Goal: Information Seeking & Learning: Learn about a topic

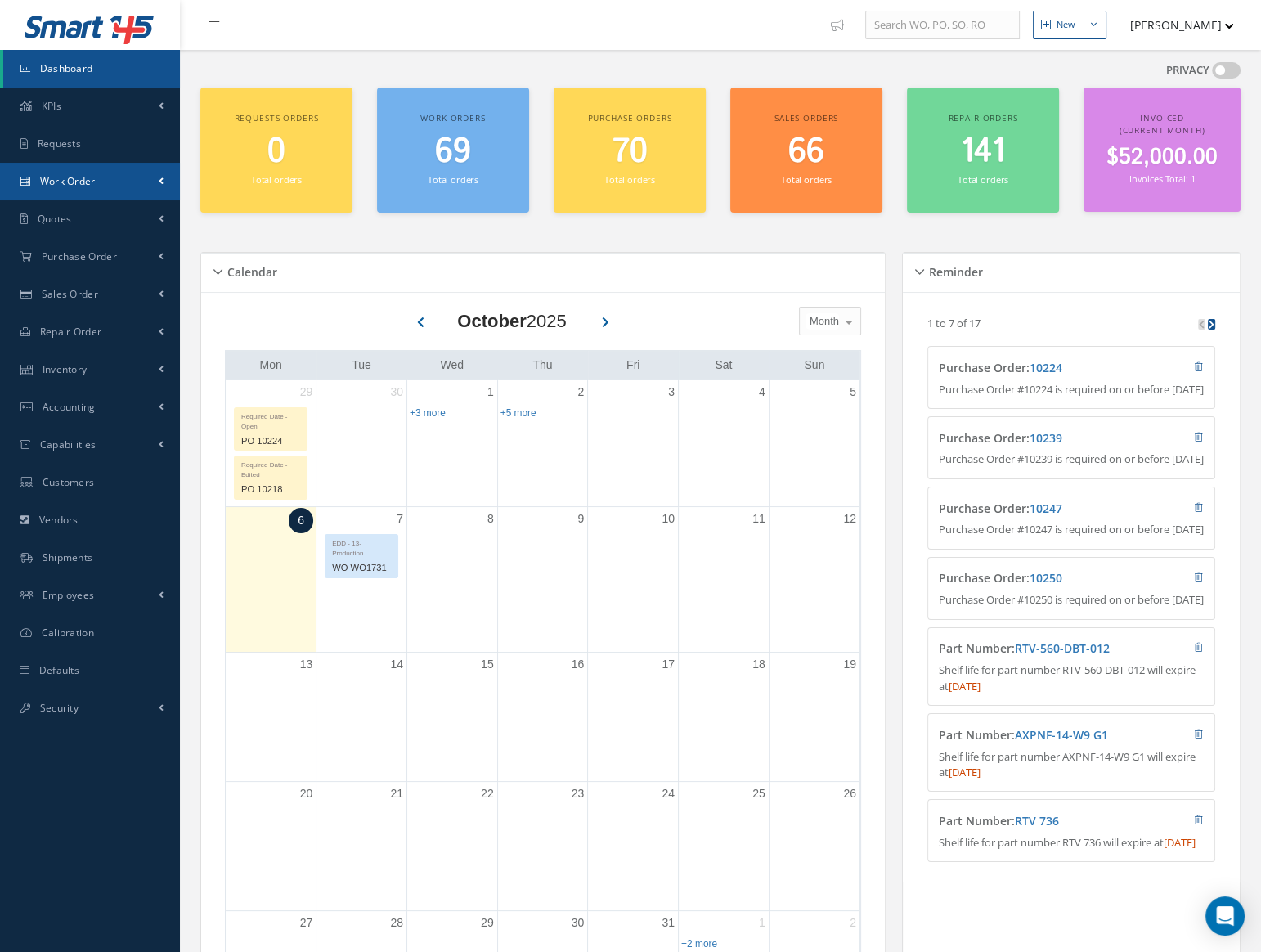
click at [108, 190] on link "Work Order" at bounding box center [90, 181] width 180 height 37
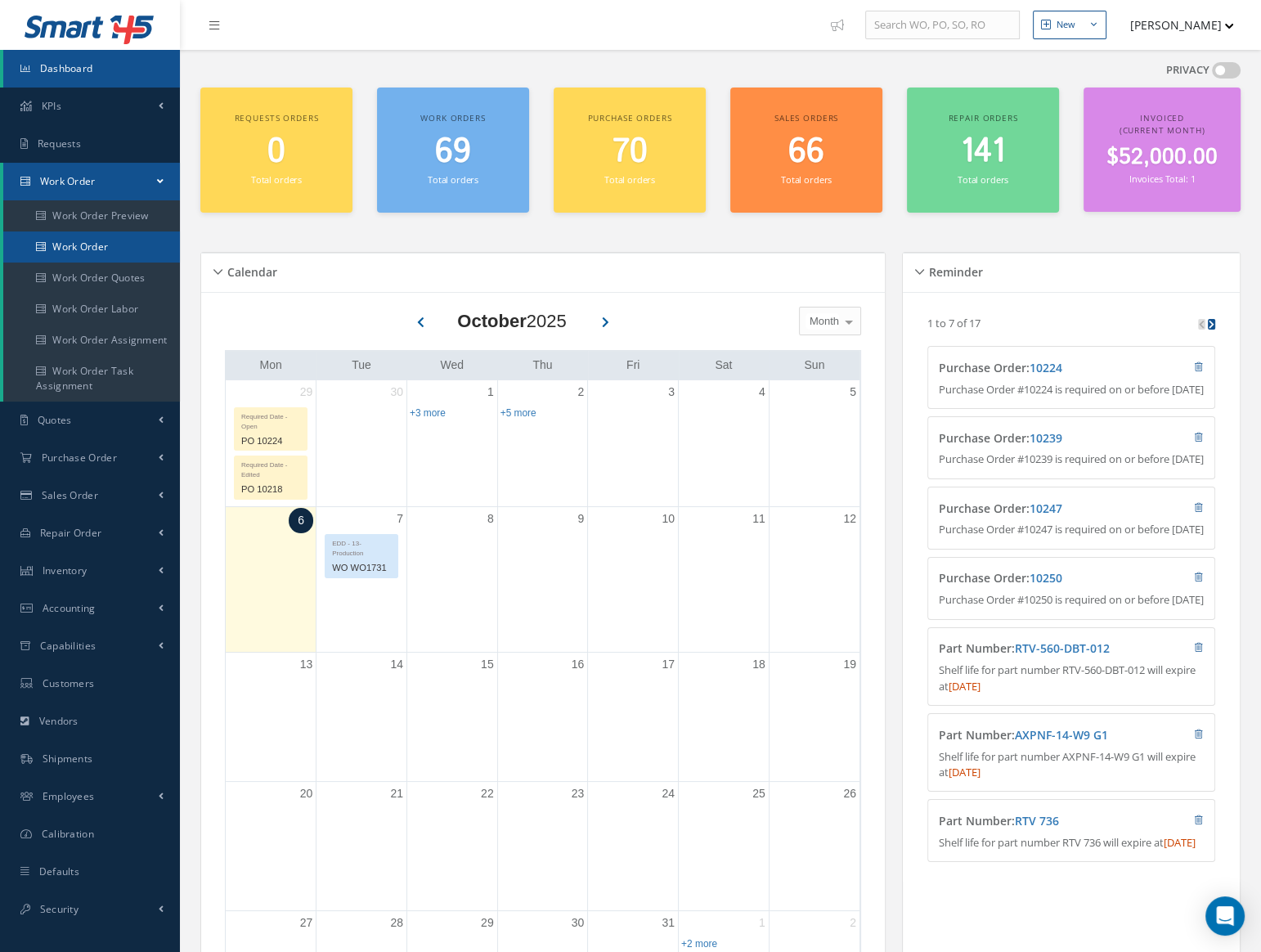
click at [107, 236] on link "Work Order" at bounding box center [91, 246] width 177 height 31
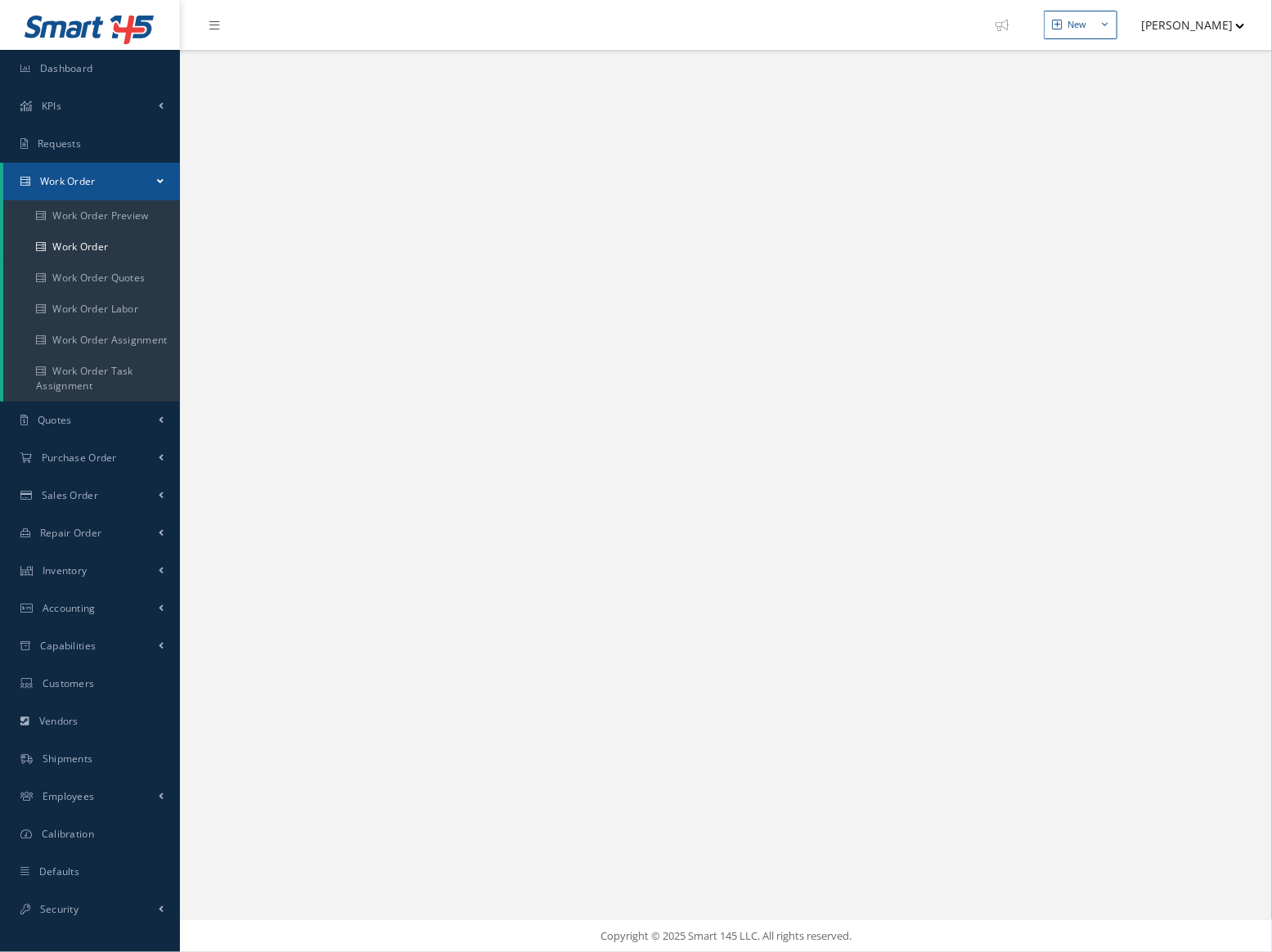
select select "25"
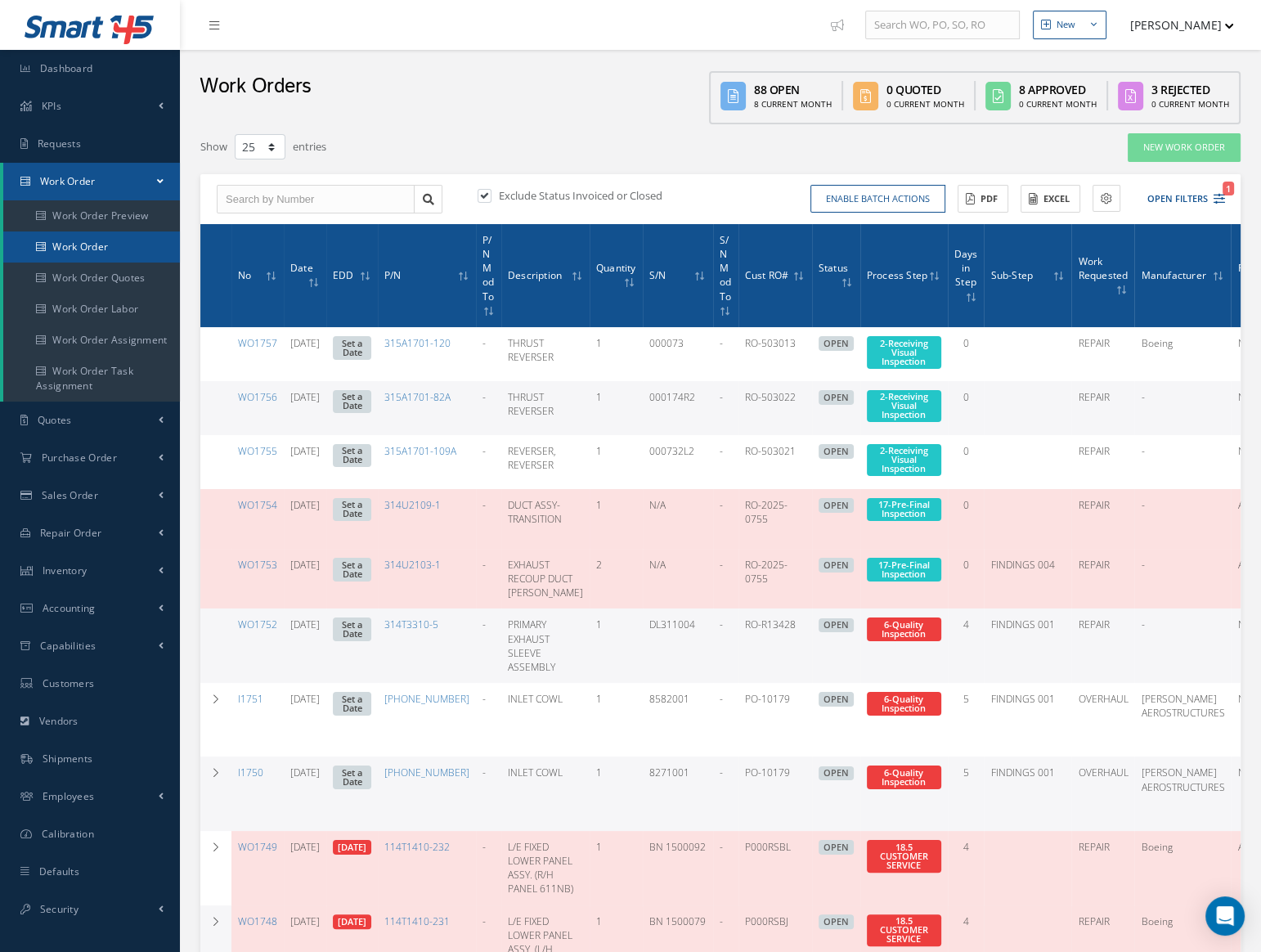
click at [74, 240] on link "Work Order" at bounding box center [91, 246] width 177 height 31
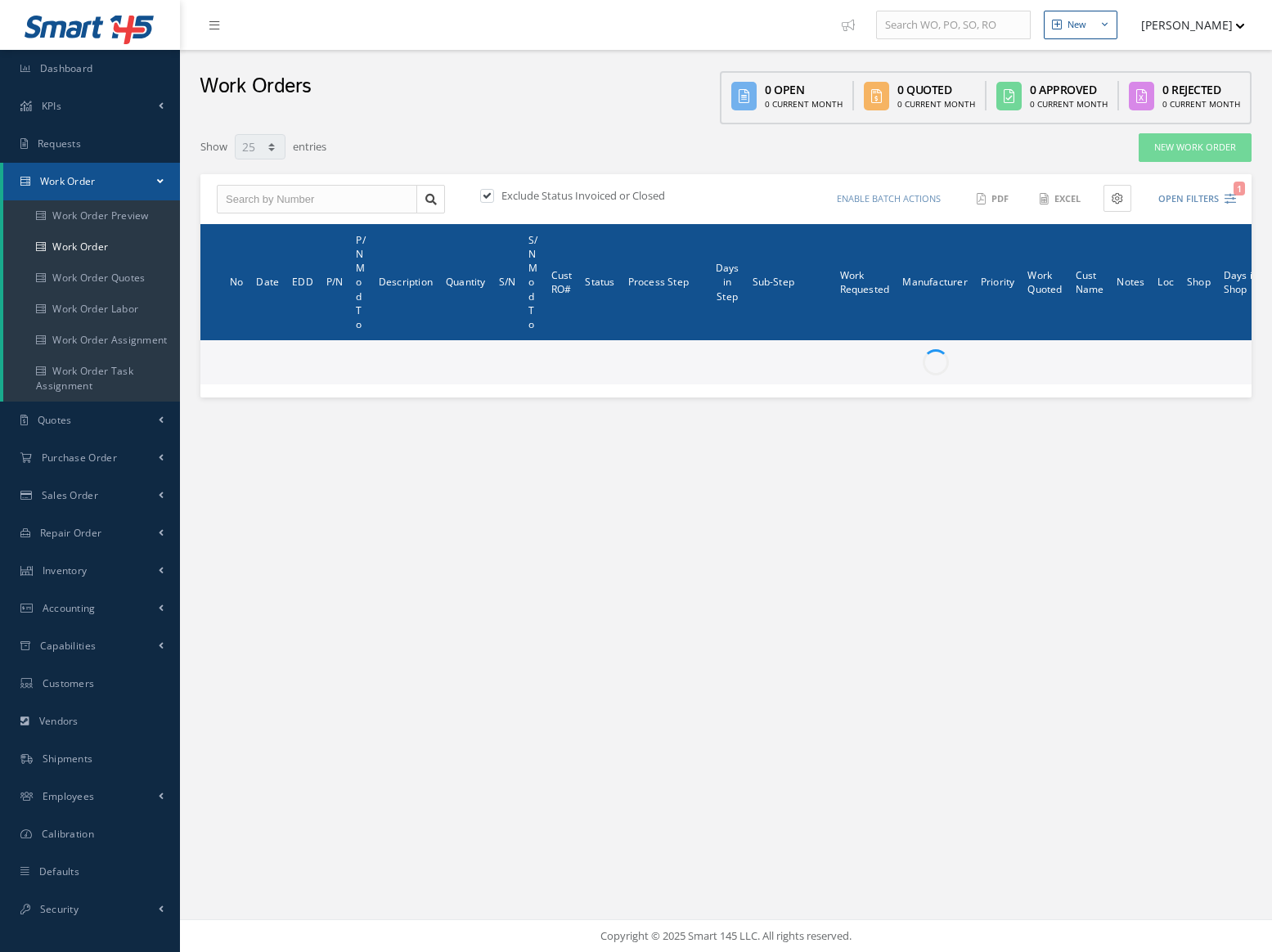
select select "25"
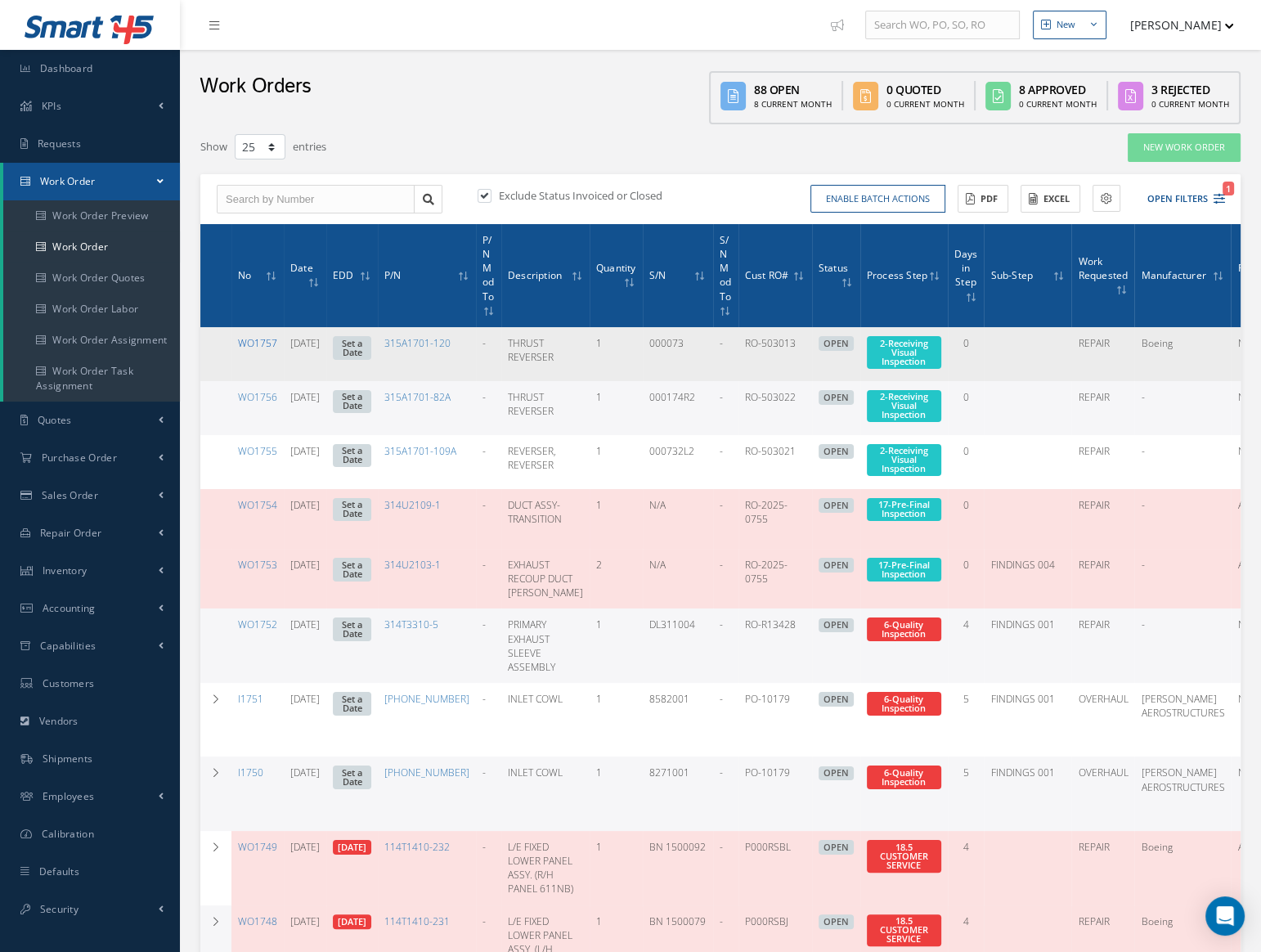
click at [256, 343] on link "WO1757" at bounding box center [257, 342] width 39 height 14
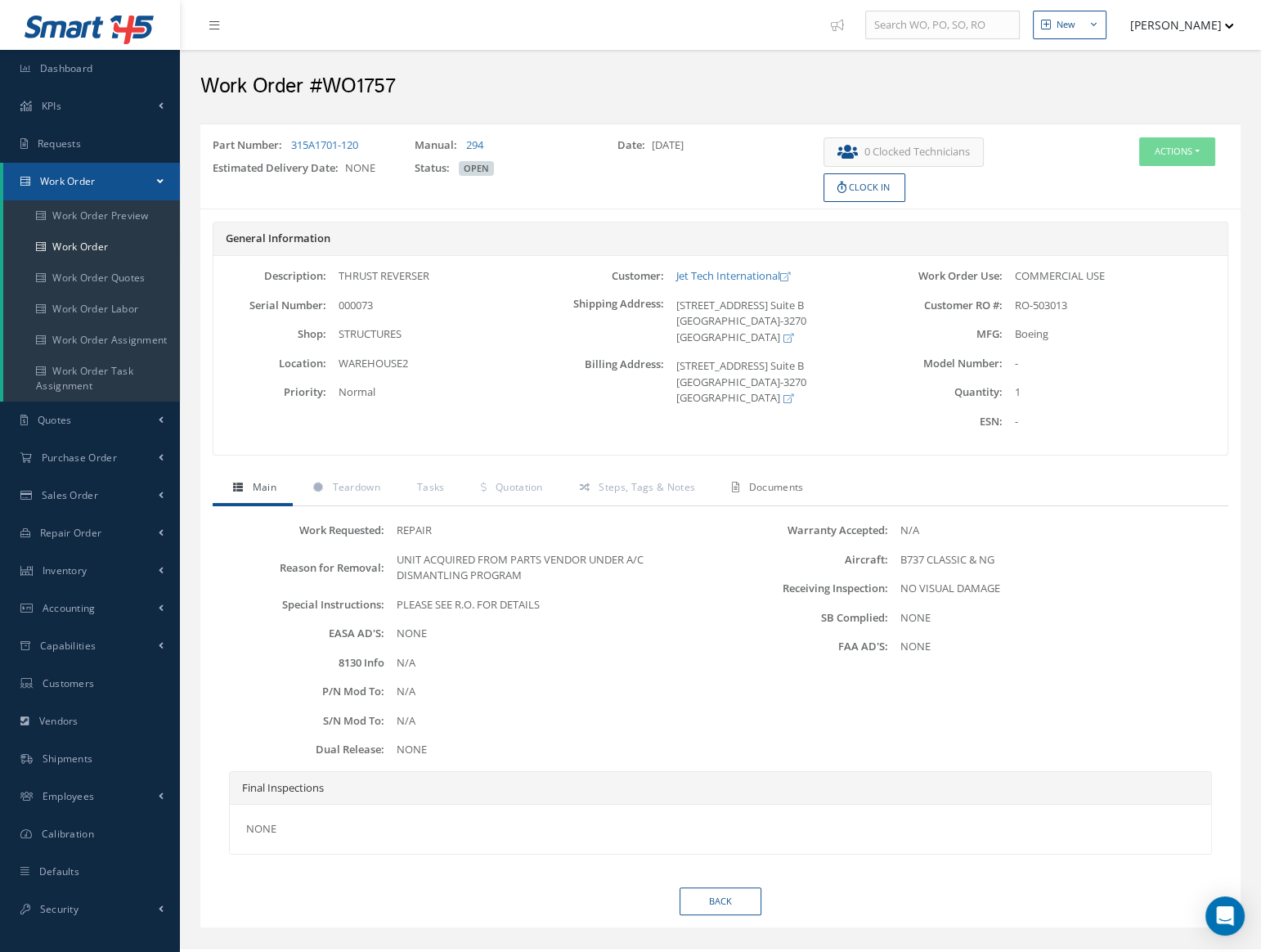
click at [742, 484] on link "Documents" at bounding box center [765, 489] width 108 height 35
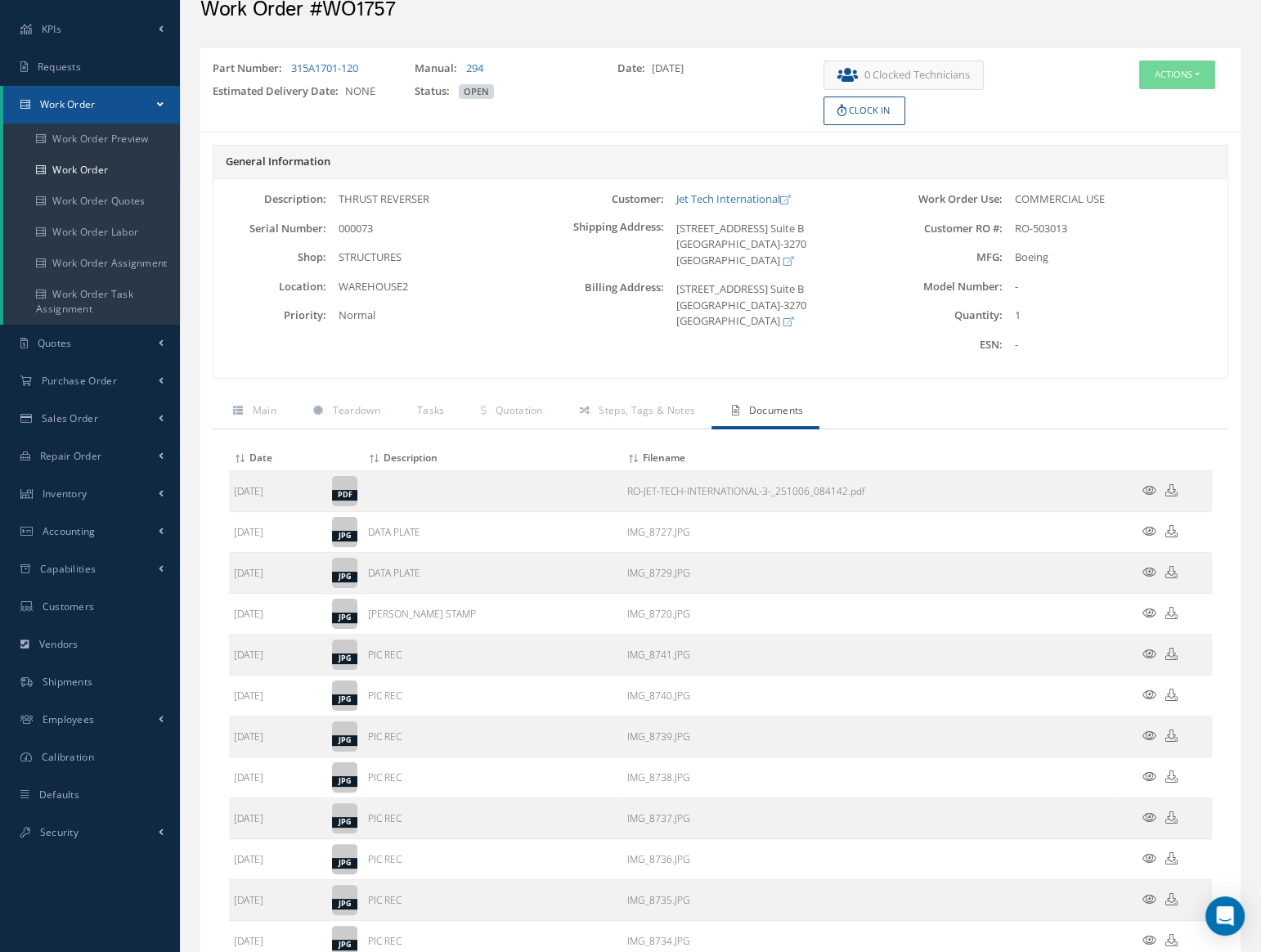
scroll to position [74, 0]
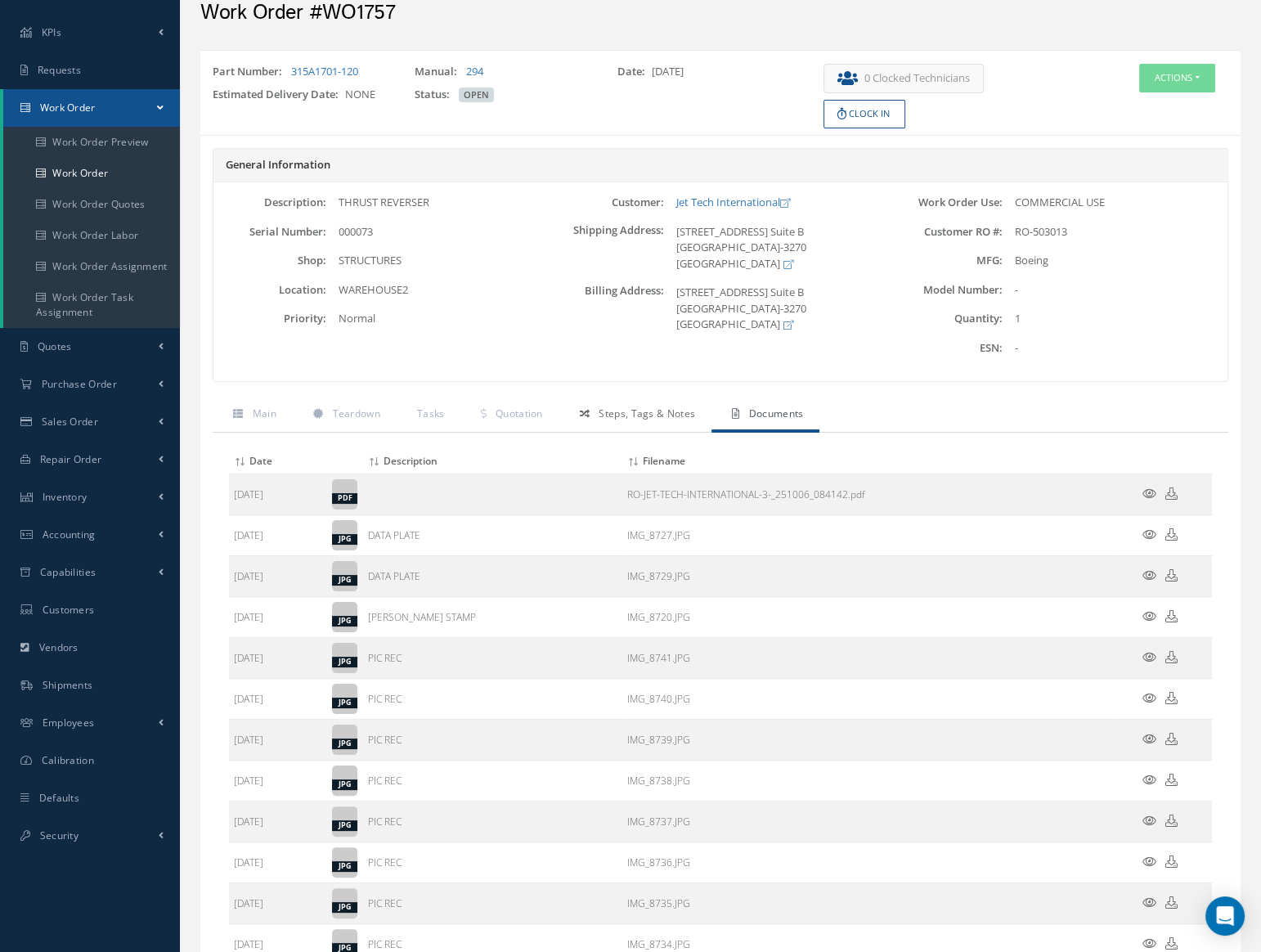
click at [617, 411] on span "Steps, Tags & Notes" at bounding box center [646, 413] width 96 height 14
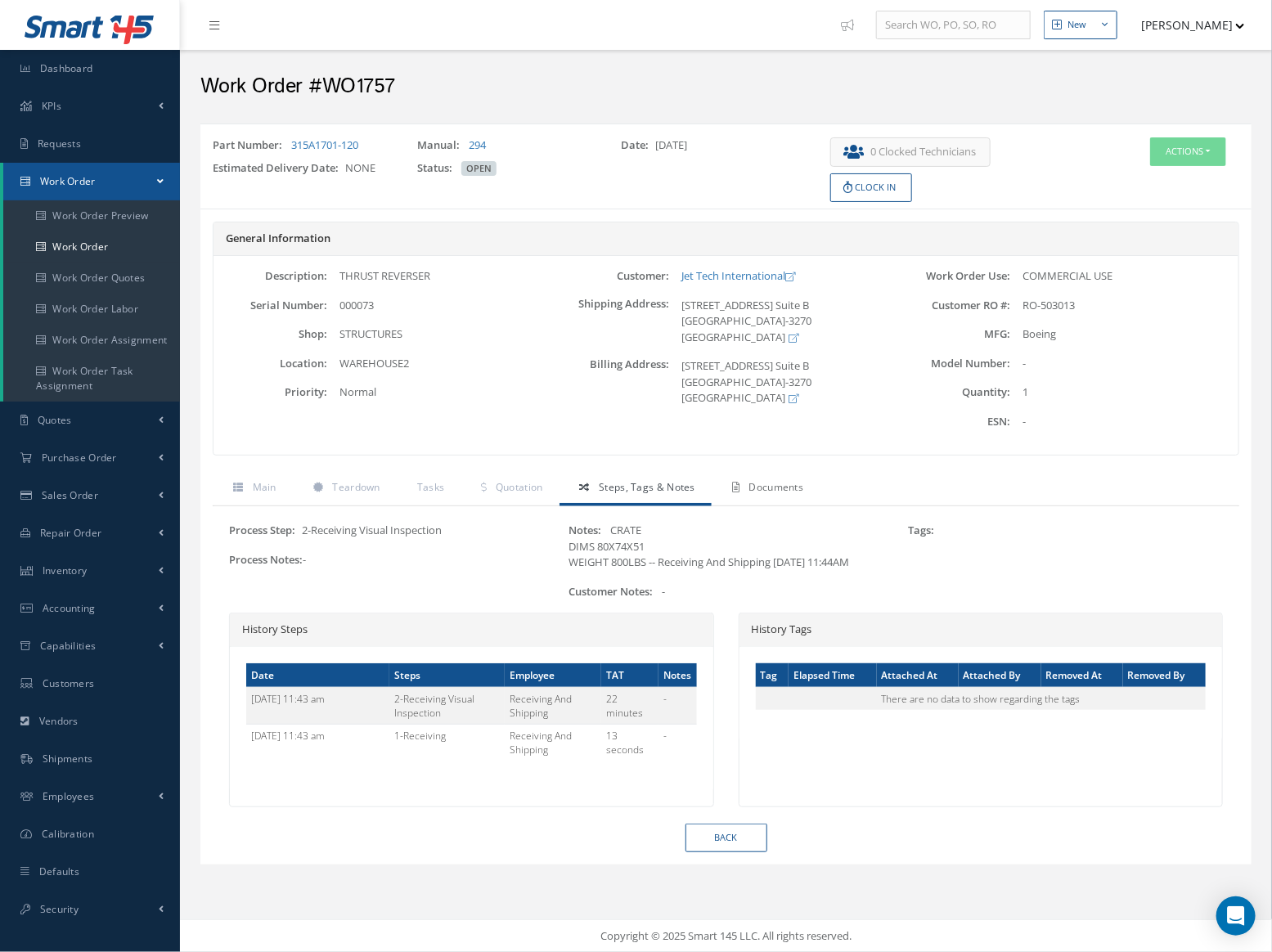
click at [775, 482] on span "Documents" at bounding box center [776, 486] width 55 height 14
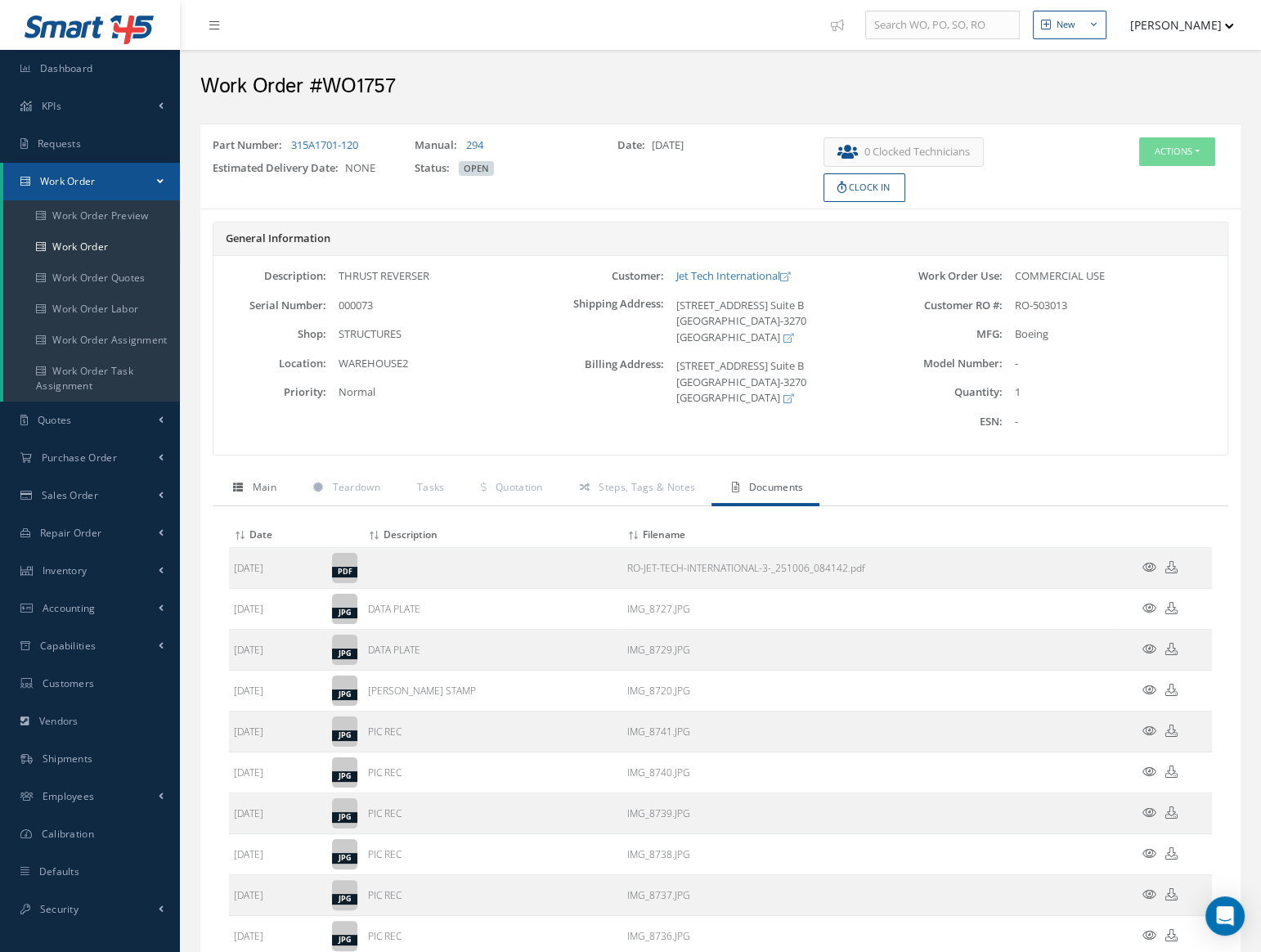
click at [268, 485] on span "Main" at bounding box center [264, 486] width 23 height 14
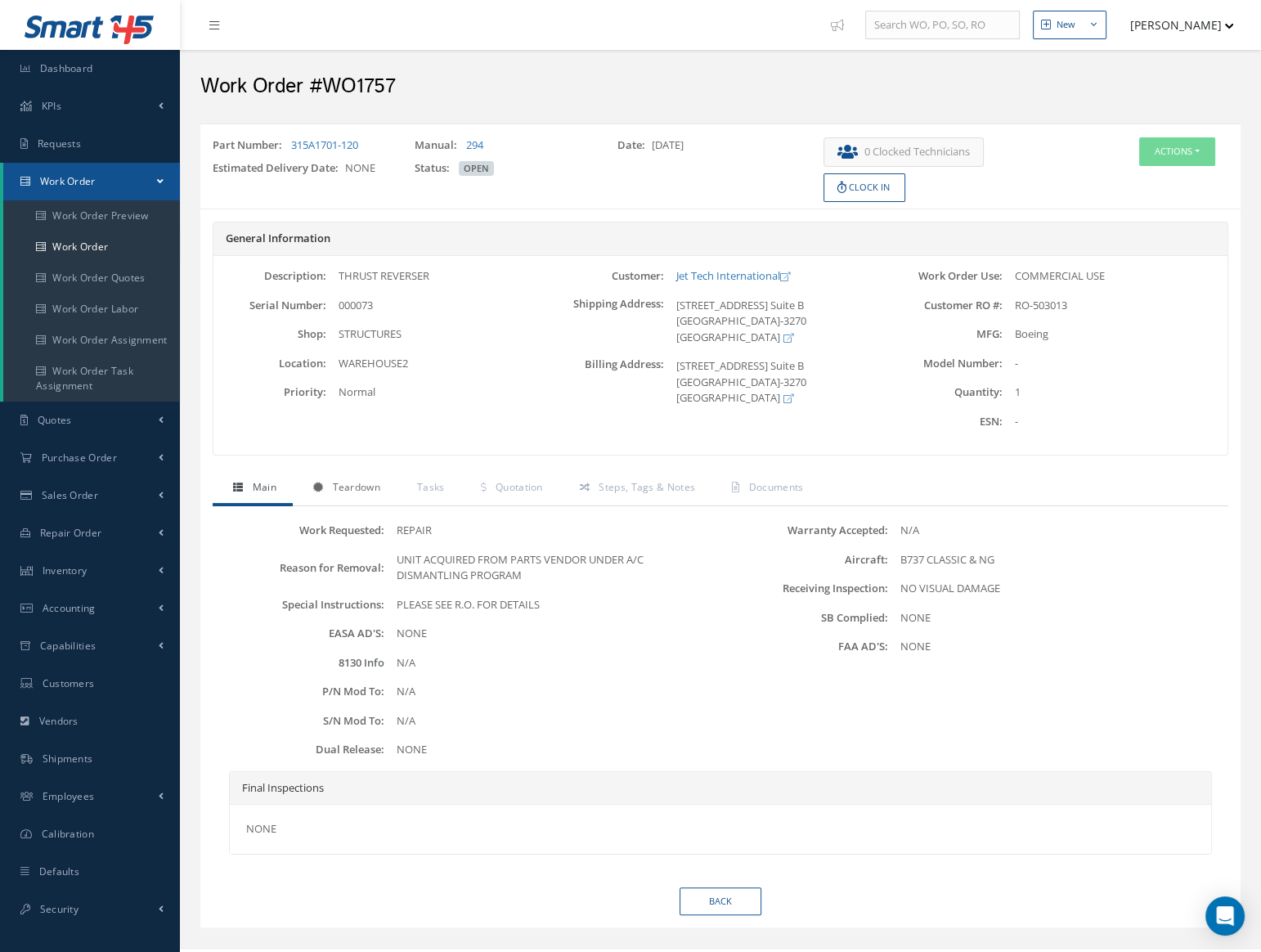
click at [360, 492] on span "Teardown" at bounding box center [355, 486] width 48 height 14
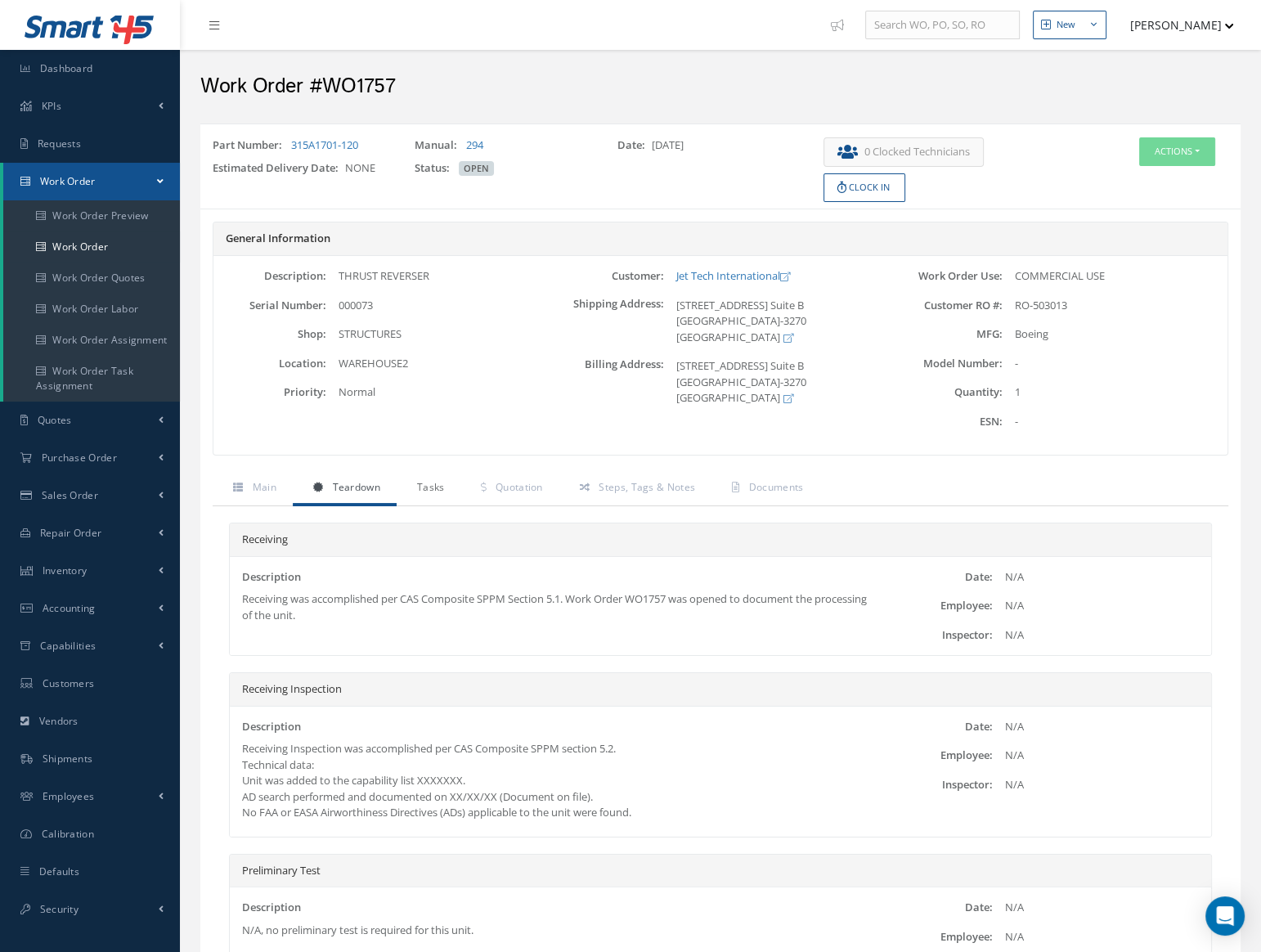
click at [442, 483] on span "Tasks" at bounding box center [431, 486] width 28 height 14
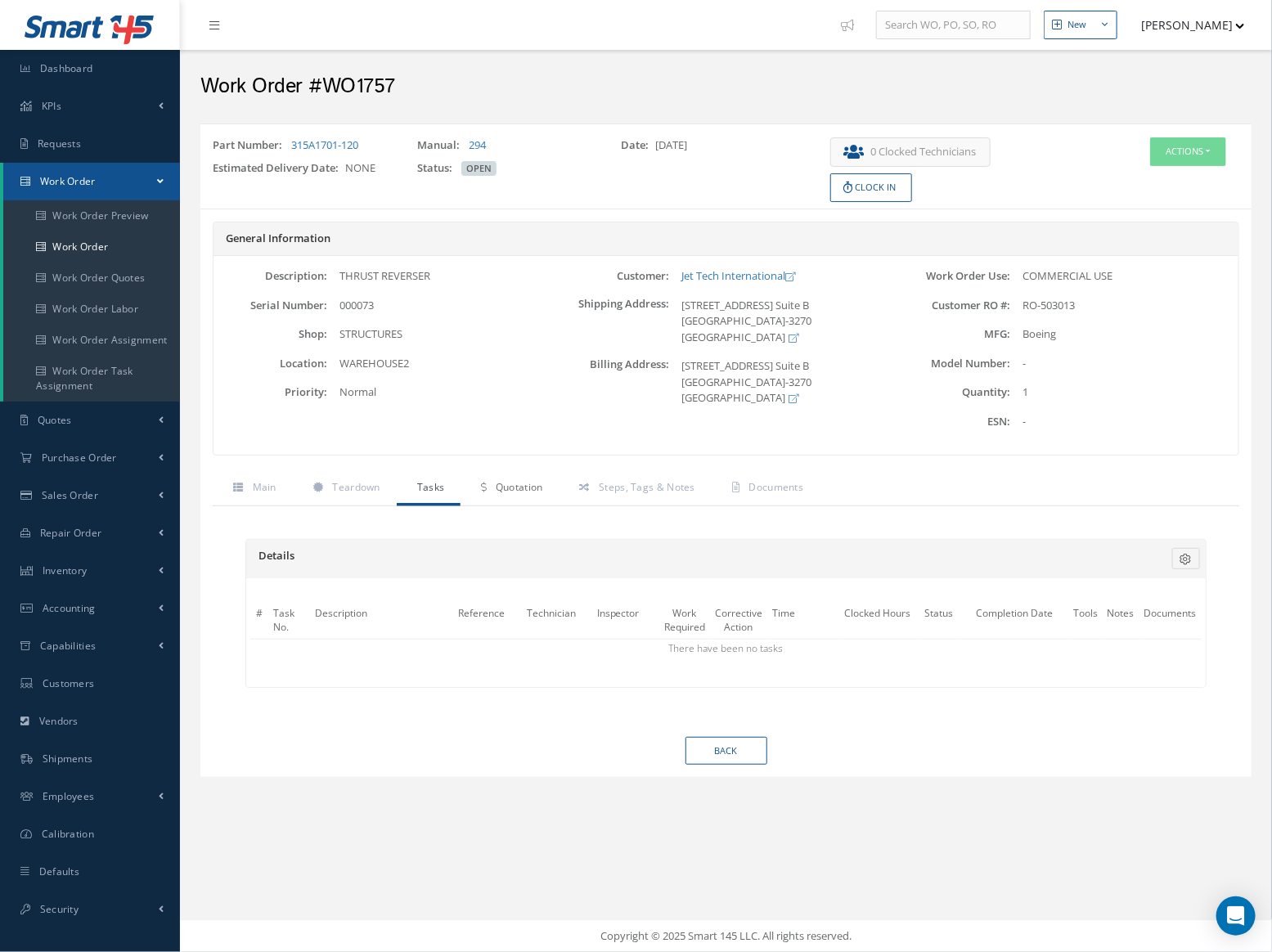
click at [501, 485] on span "Quotation" at bounding box center [519, 486] width 48 height 14
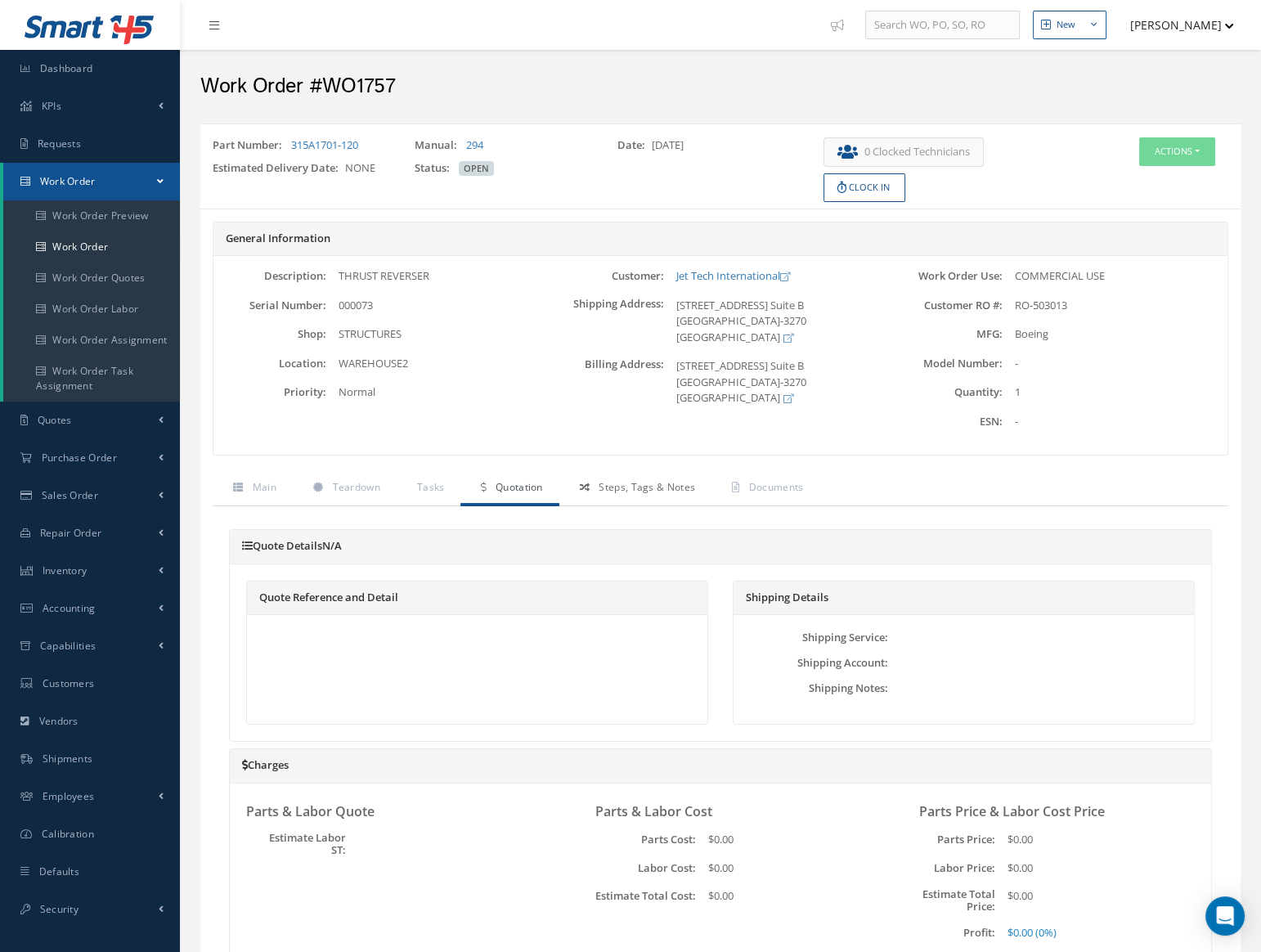
click at [613, 494] on link "Steps, Tags & Notes" at bounding box center [635, 489] width 152 height 35
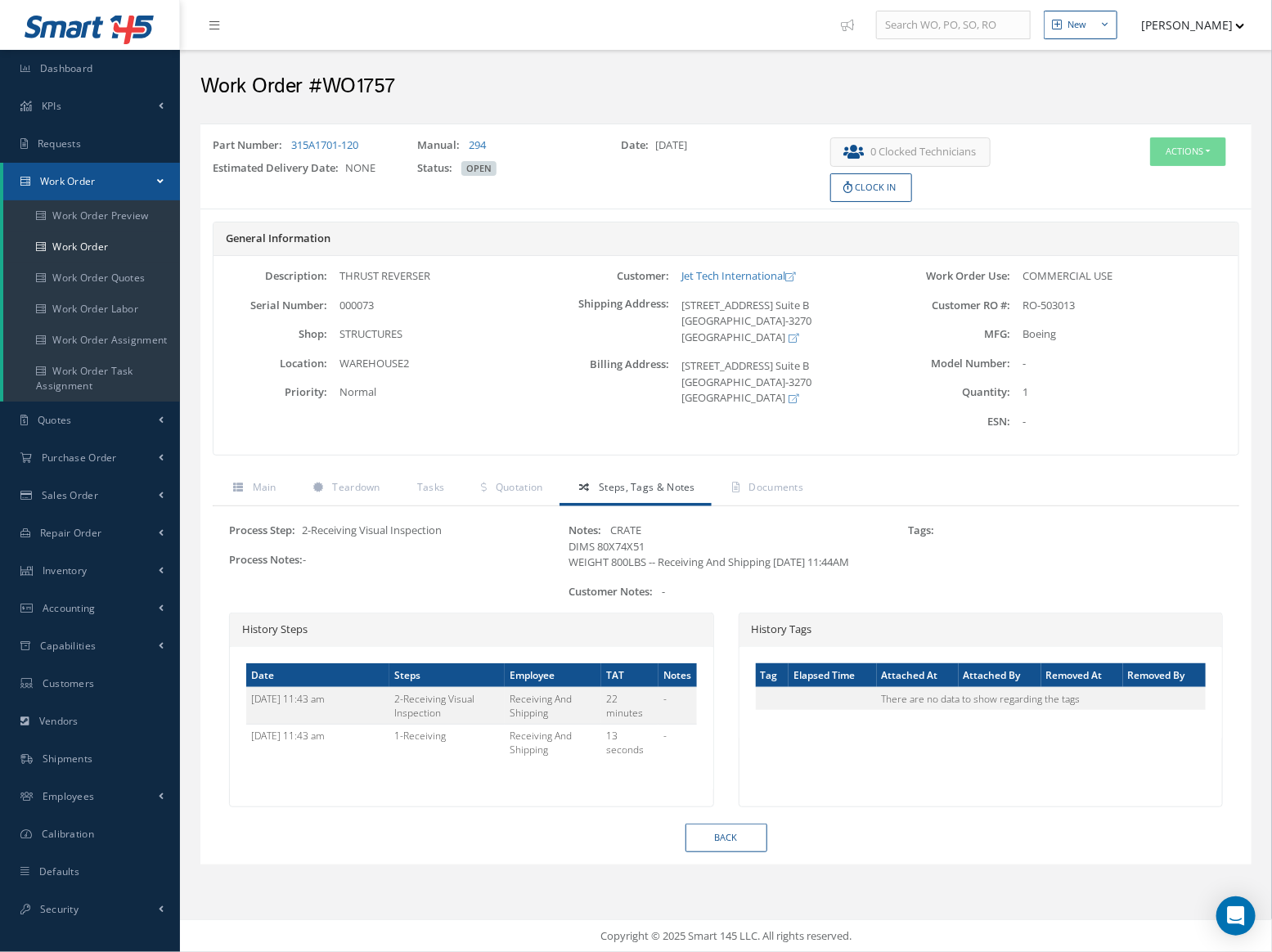
click at [616, 492] on span "Steps, Tags & Notes" at bounding box center [646, 486] width 96 height 14
click at [742, 486] on link "Documents" at bounding box center [765, 489] width 108 height 35
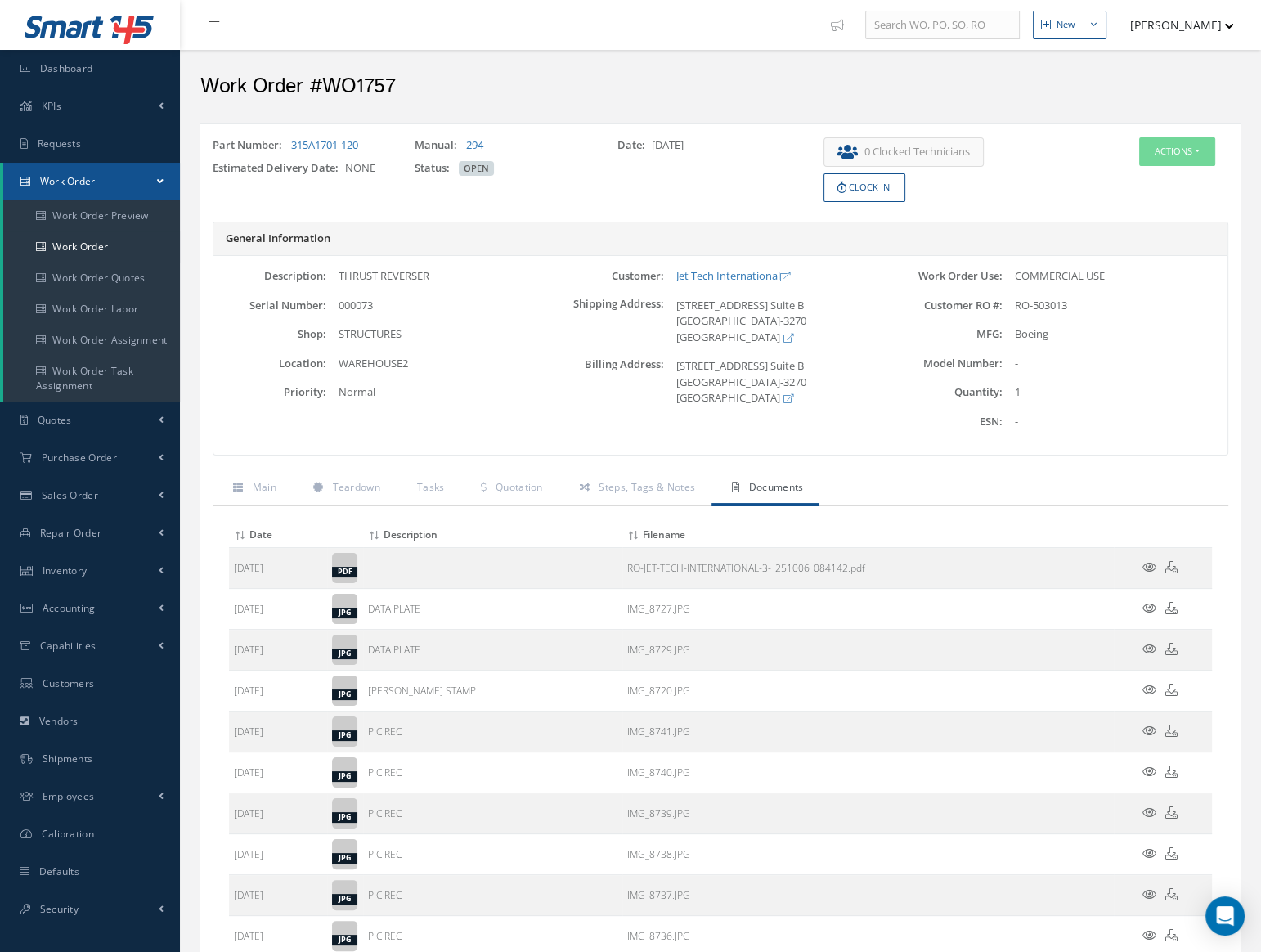
drag, startPoint x: 235, startPoint y: 531, endPoint x: 532, endPoint y: 529, distance: 297.0
click at [622, 532] on tr "Date Description Filename" at bounding box center [720, 535] width 983 height 25
drag, startPoint x: 229, startPoint y: 495, endPoint x: 750, endPoint y: 520, distance: 521.6
drag, startPoint x: 246, startPoint y: 467, endPoint x: 976, endPoint y: 798, distance: 801.5
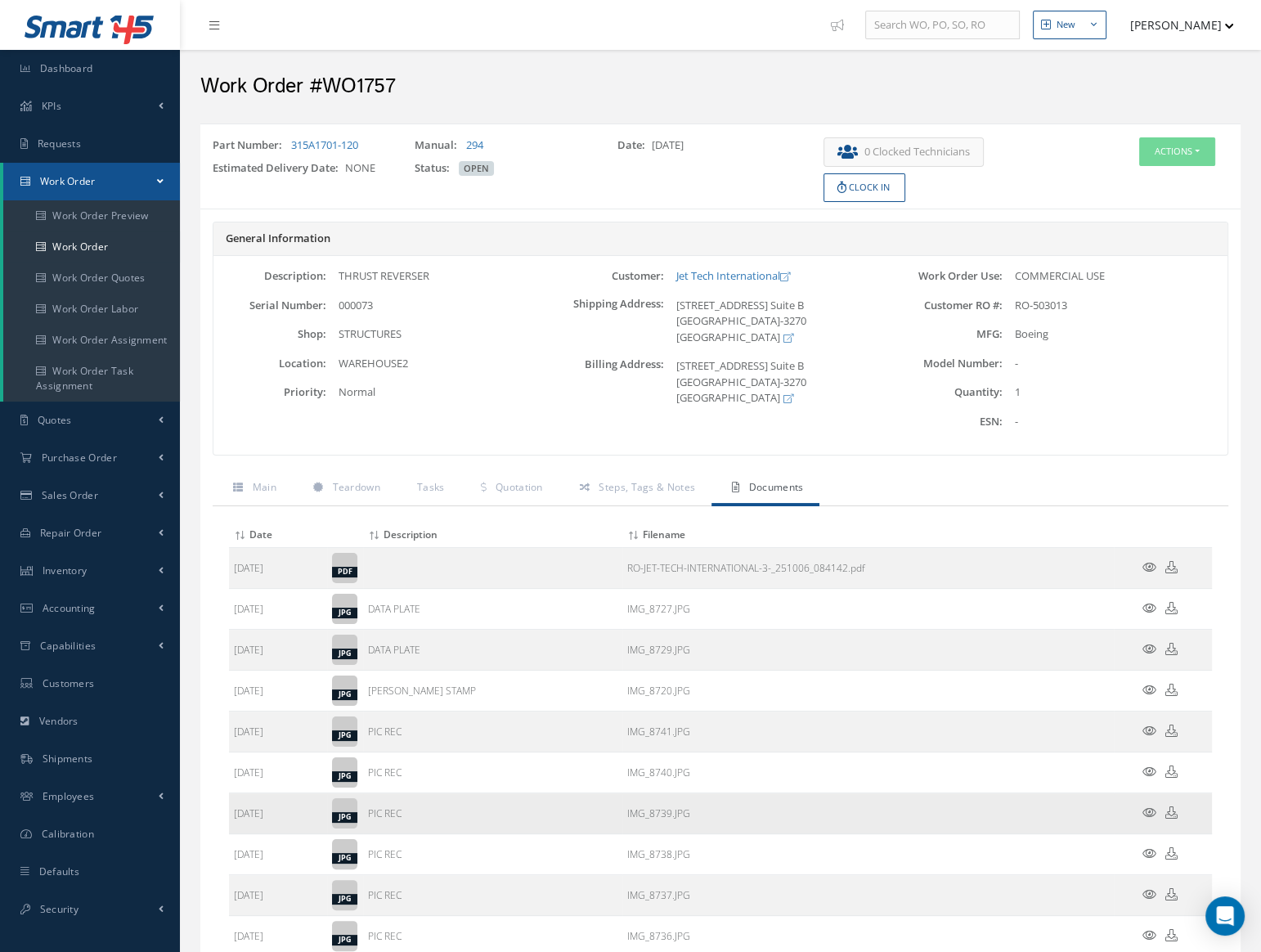
click at [976, 798] on div "General Information Description: THRUST REVERSER Serial Number: 000073 Shop: Lo…" at bounding box center [720, 965] width 1016 height 1488
click at [930, 498] on ul "Main Teardown Tasks Quotation Steps, Tags & Notes Documents" at bounding box center [720, 489] width 1016 height 35
click at [516, 537] on th "Description" at bounding box center [492, 535] width 259 height 25
drag, startPoint x: 193, startPoint y: 473, endPoint x: 294, endPoint y: 475, distance: 101.0
click at [196, 473] on div "Part Number: 315A1701-120 Manual: 294 Date: [DATE] Estimated Delivery Date: NON…" at bounding box center [720, 932] width 1065 height 1618
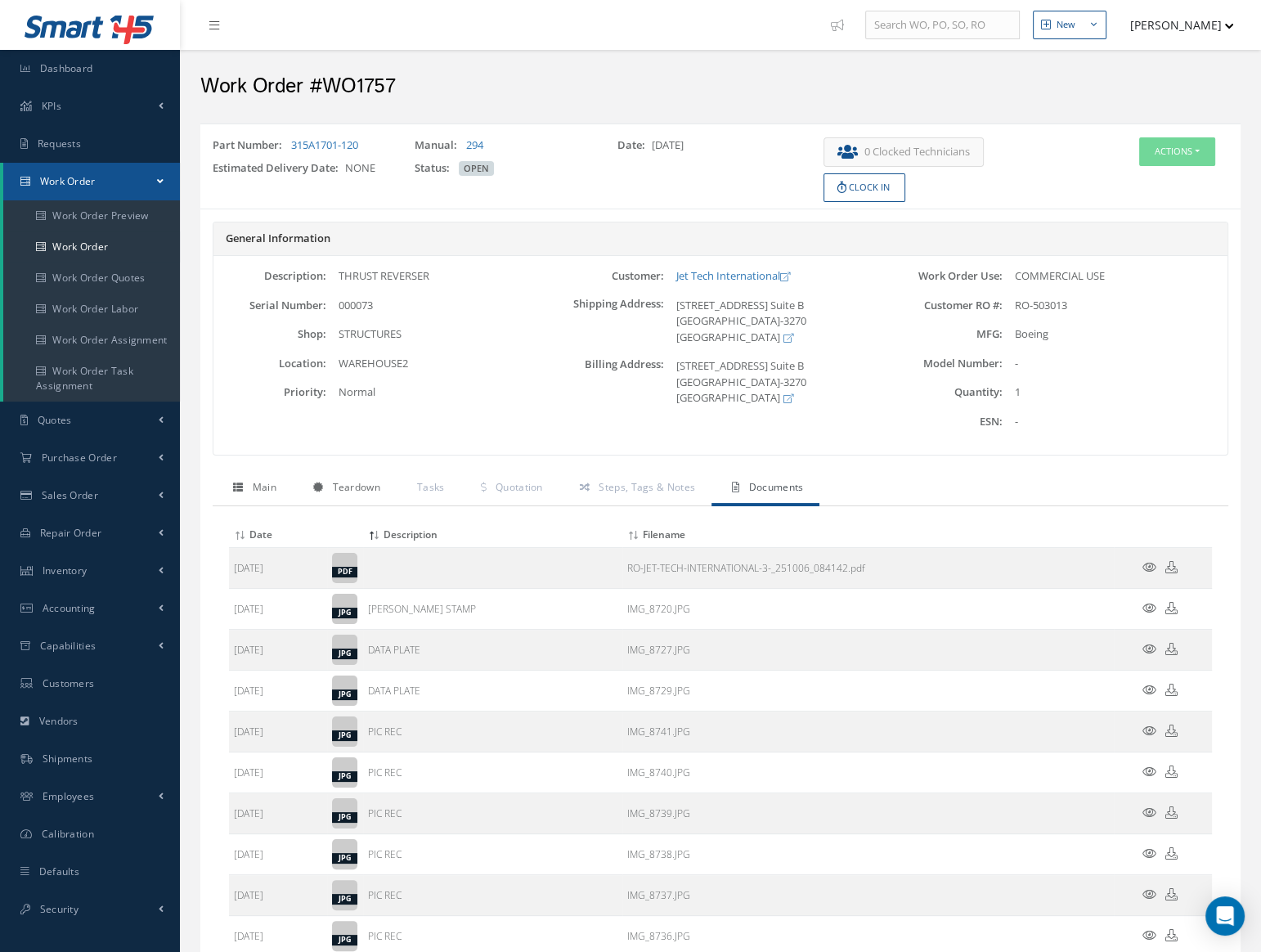
drag, startPoint x: 294, startPoint y: 475, endPoint x: 326, endPoint y: 476, distance: 32.0
click at [327, 476] on ul "Main Teardown Tasks Quotation Steps, Tags & Notes Documents" at bounding box center [720, 489] width 1016 height 35
click at [883, 488] on ul "Main Teardown Tasks Quotation Steps, Tags & Notes Documents" at bounding box center [720, 489] width 1016 height 35
drag, startPoint x: 192, startPoint y: 489, endPoint x: 205, endPoint y: 465, distance: 27.3
click at [192, 491] on div "Part Number: 315A1701-120 Manual: 294 Date: [DATE] Estimated Delivery Date: NON…" at bounding box center [720, 932] width 1065 height 1618
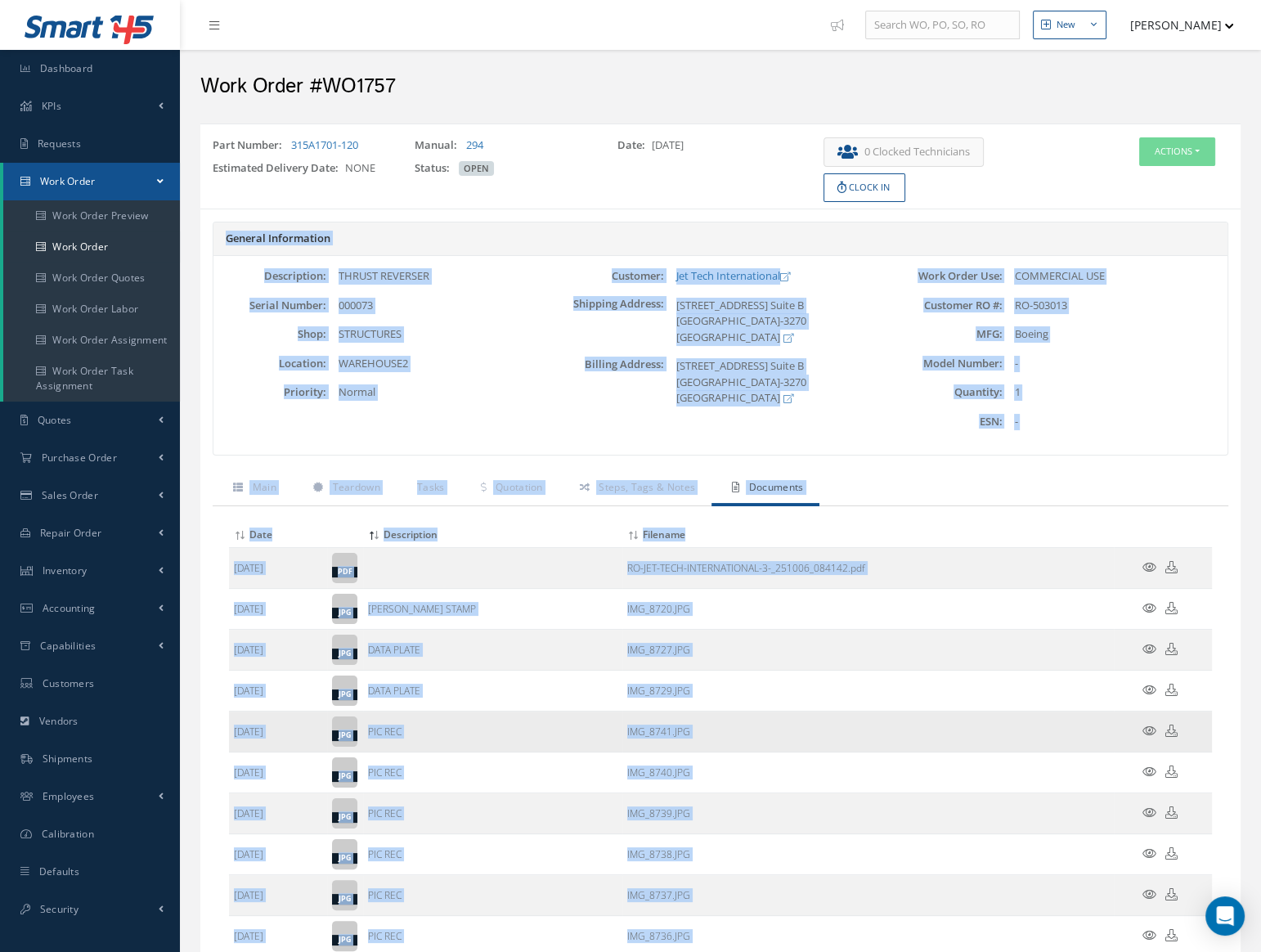
drag, startPoint x: 217, startPoint y: 233, endPoint x: 1136, endPoint y: 741, distance: 1050.1
click at [1178, 897] on div "General Information Description: THRUST REVERSER Serial Number: 000073 Shop: Lo…" at bounding box center [720, 965] width 1016 height 1488
click at [1133, 447] on div "Description: THRUST REVERSER Serial Number: 000073 Shop: STRUCTURES Location: P…" at bounding box center [720, 355] width 1014 height 198
click at [590, 383] on label "Billing Address:" at bounding box center [607, 382] width 113 height 49
